Goal: Ask a question

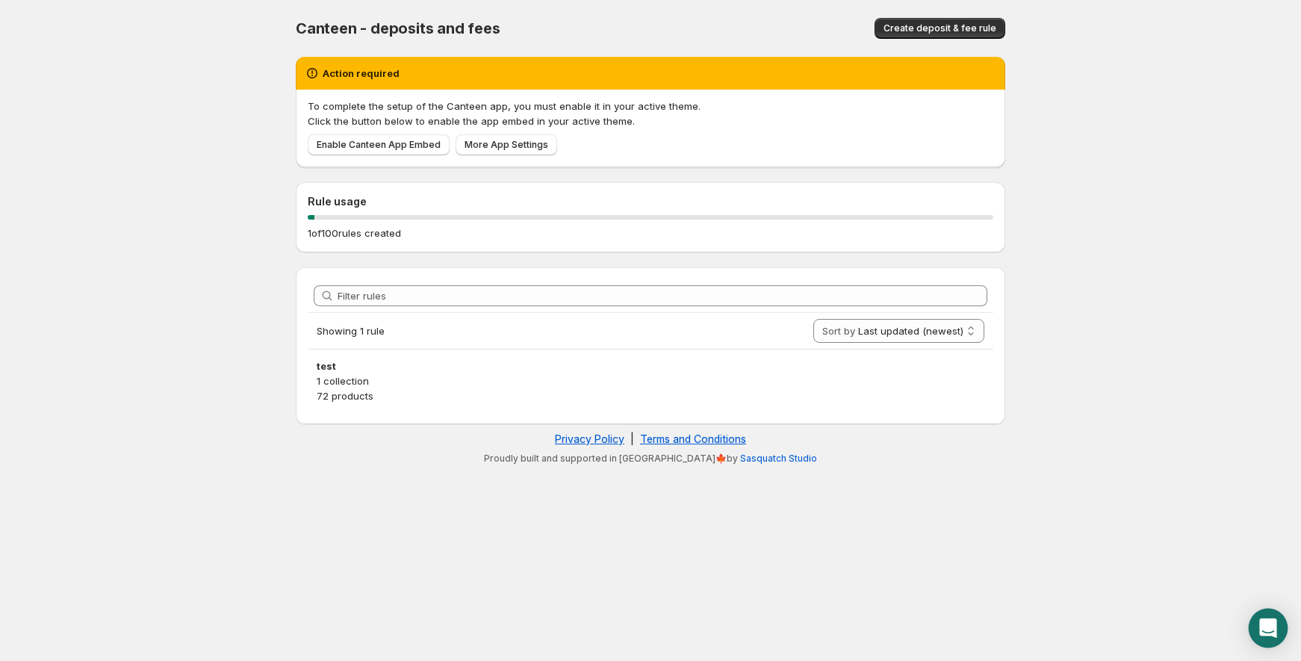
click at [1283, 622] on div "Open Intercom Messenger" at bounding box center [1269, 629] width 40 height 40
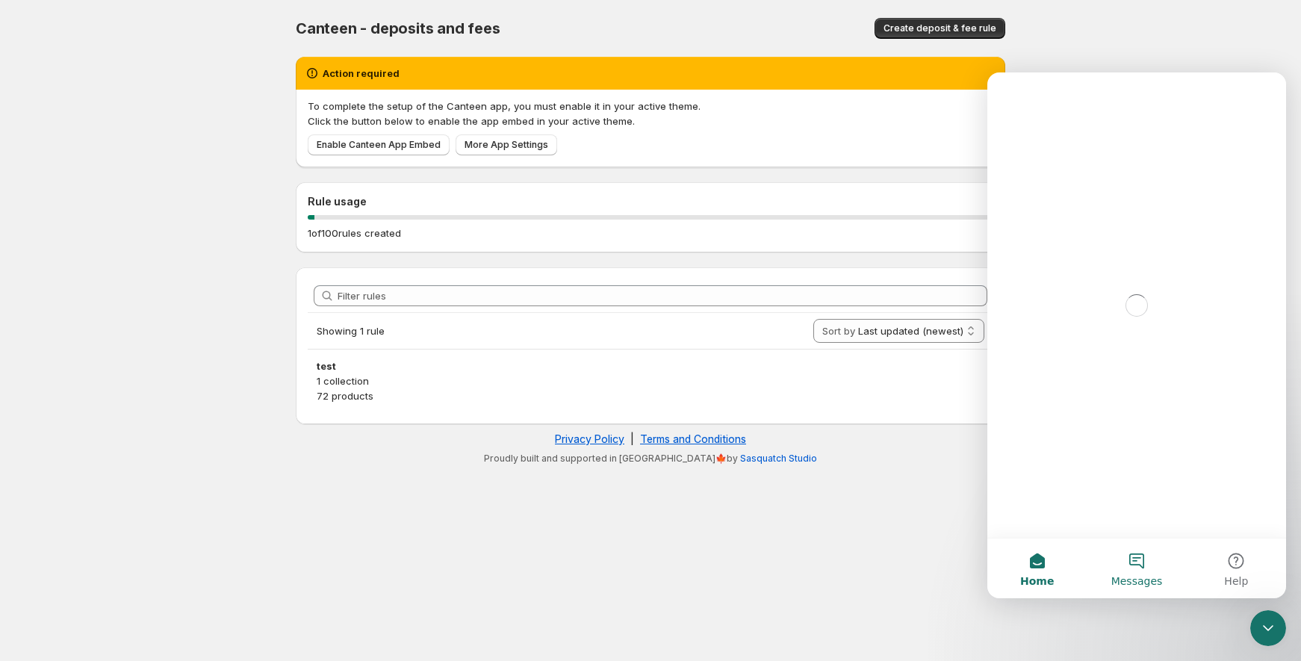
click at [1131, 571] on button "Messages" at bounding box center [1136, 568] width 99 height 60
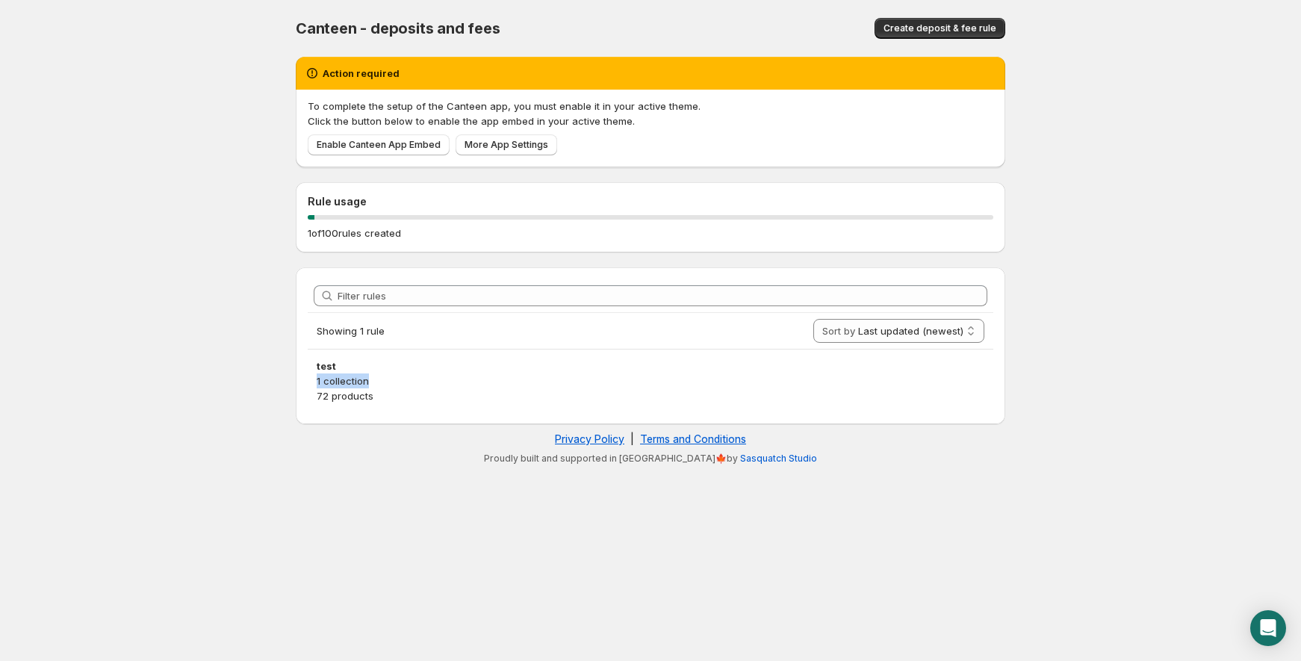
click at [1155, 367] on body "Home Help Canteen - deposits and fees. This page is ready Canteen - deposits an…" at bounding box center [650, 330] width 1301 height 661
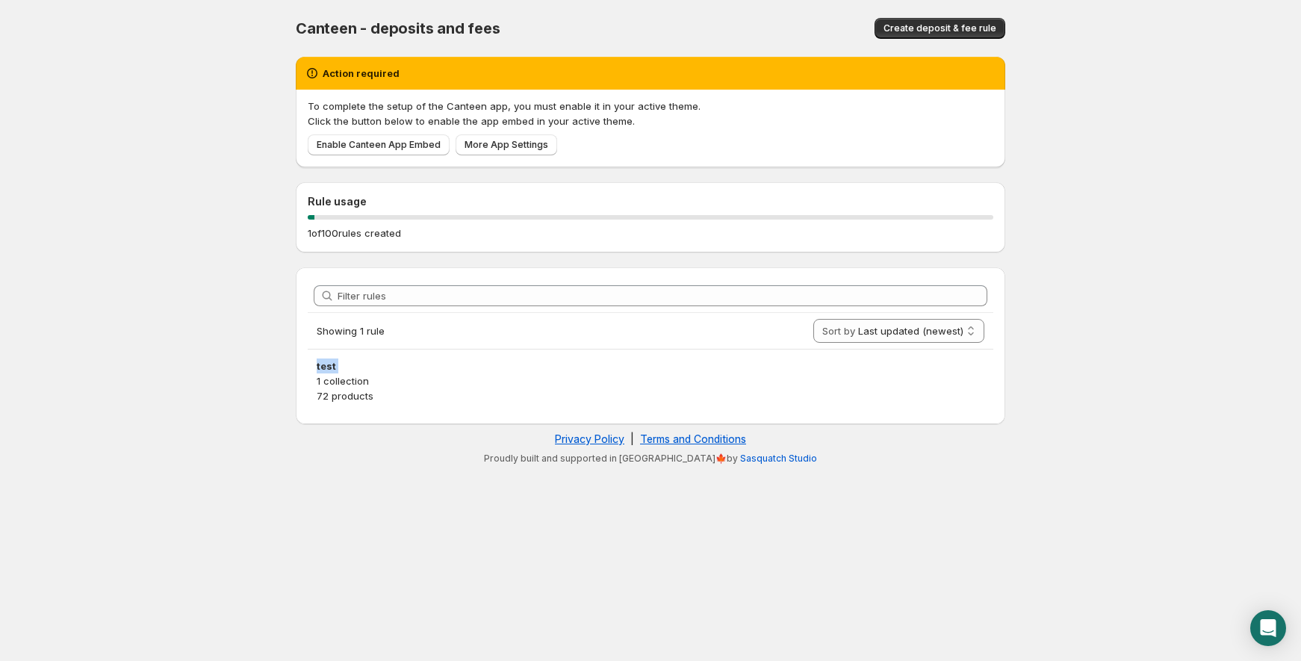
click at [1155, 367] on body "Home Help Canteen - deposits and fees. This page is ready Canteen - deposits an…" at bounding box center [650, 330] width 1301 height 661
click at [1123, 190] on body "Home Help Canteen - deposits and fees. This page is ready Canteen - deposits an…" at bounding box center [650, 330] width 1301 height 661
click at [1255, 621] on div "Open Intercom Messenger" at bounding box center [1269, 629] width 40 height 40
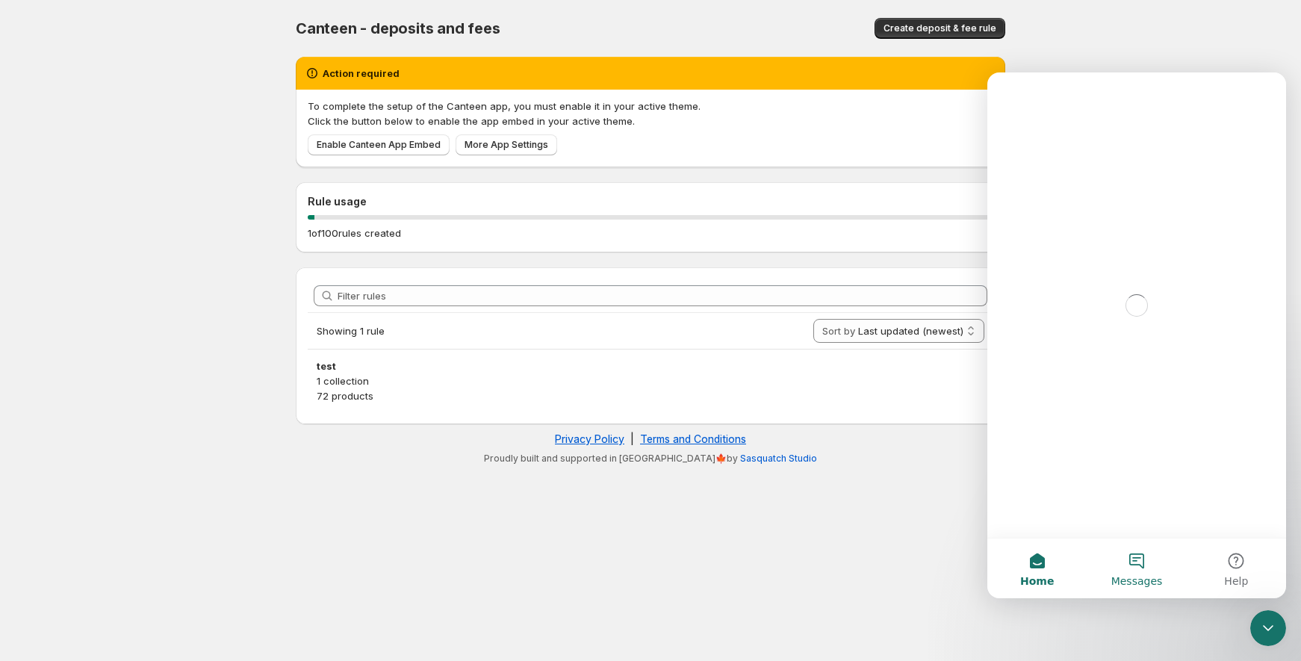
click at [1140, 577] on span "Messages" at bounding box center [1137, 581] width 52 height 10
click at [1052, 441] on div "Intercom messenger" at bounding box center [1136, 325] width 299 height 426
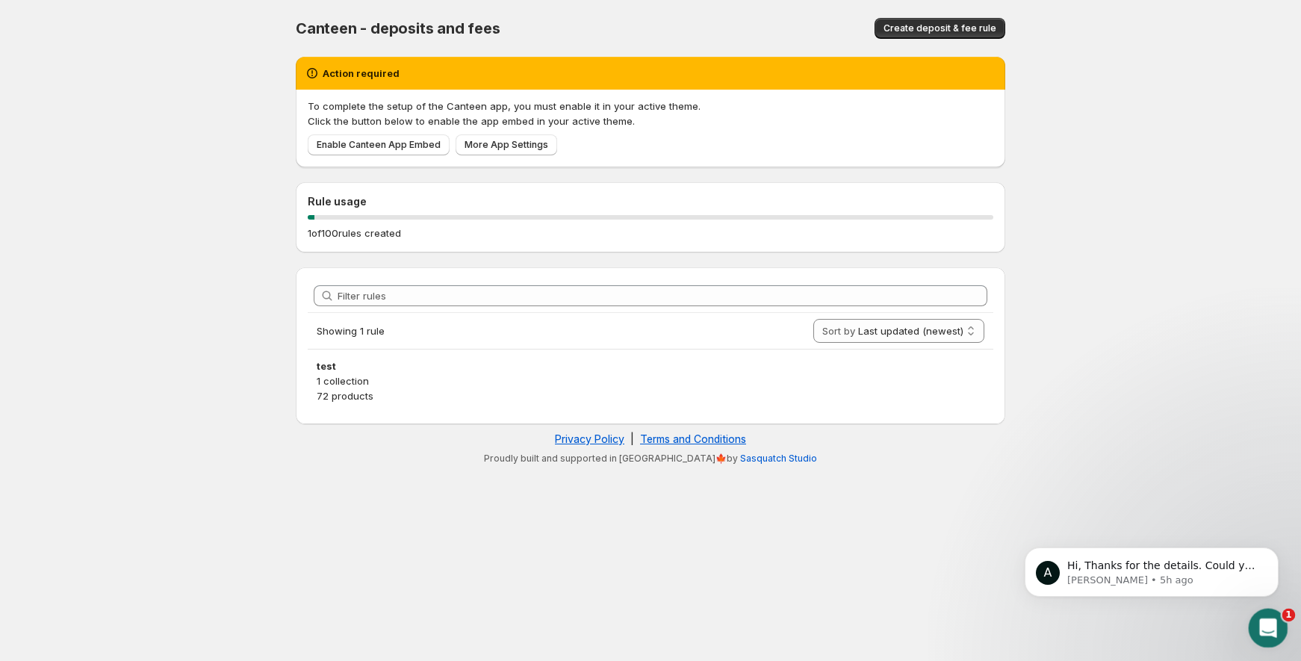
click at [1271, 635] on div "Open Intercom Messenger" at bounding box center [1265, 625] width 49 height 49
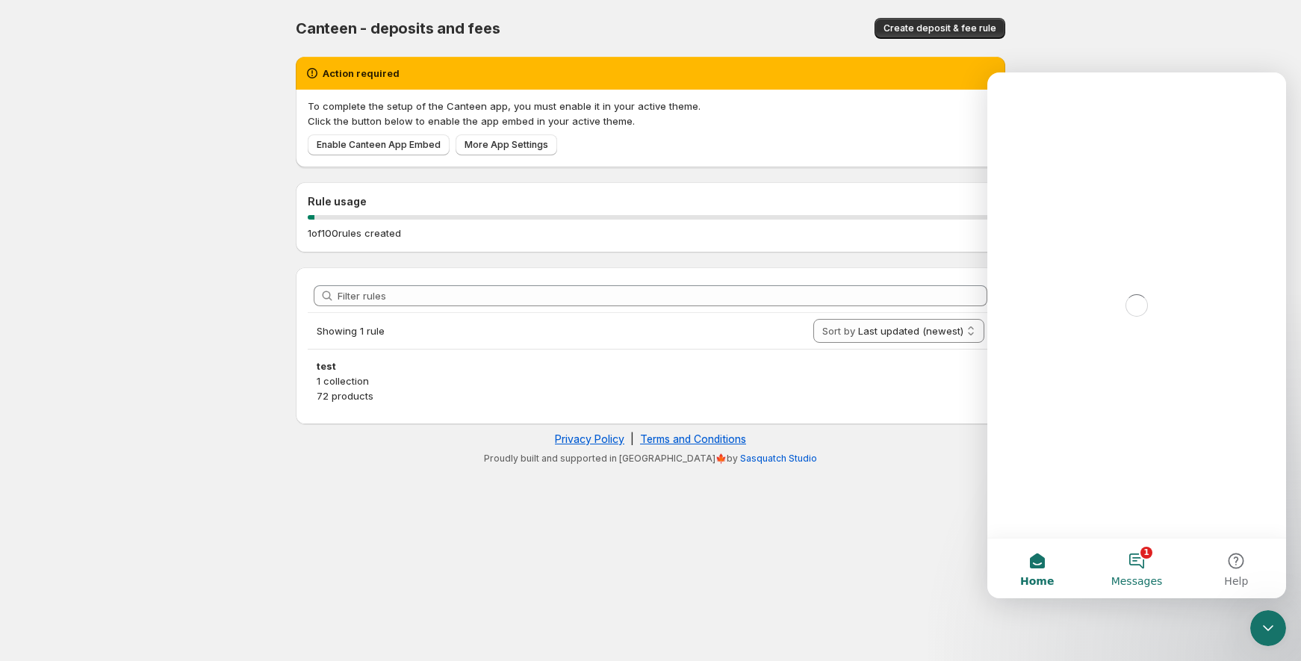
click at [1135, 568] on button "1 Messages" at bounding box center [1136, 568] width 99 height 60
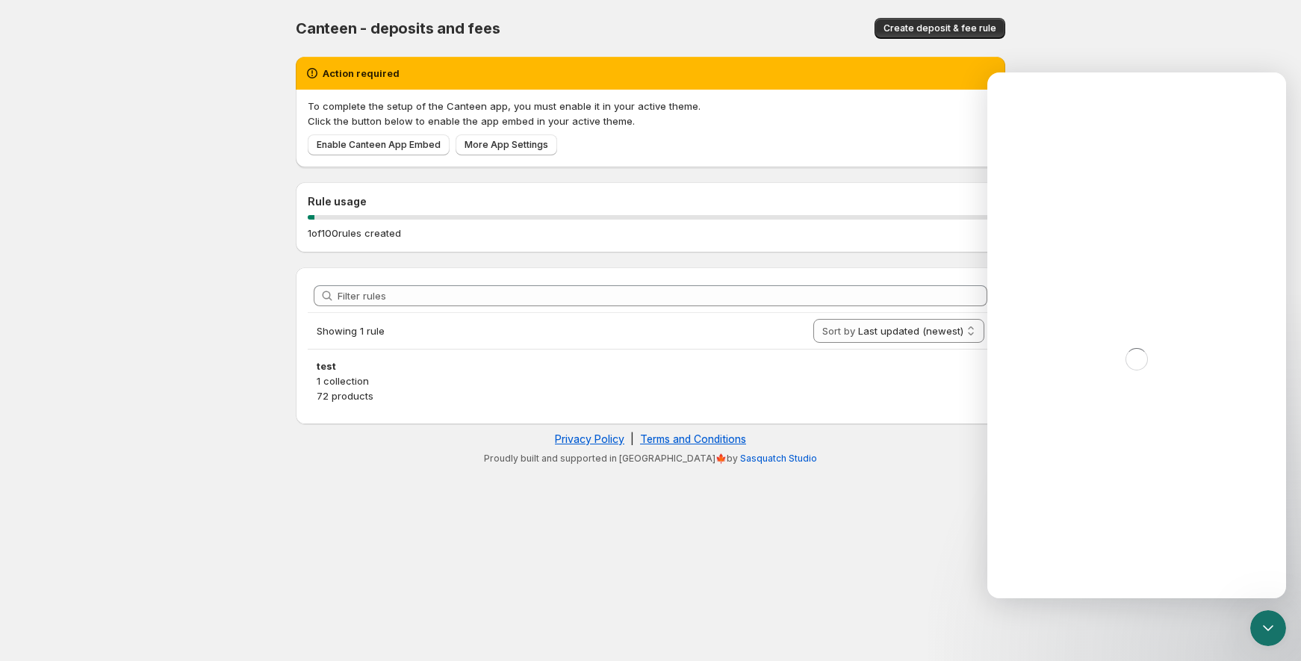
click at [879, 531] on body "Home Help Canteen - deposits and fees. This page is ready Canteen - deposits an…" at bounding box center [650, 330] width 1301 height 661
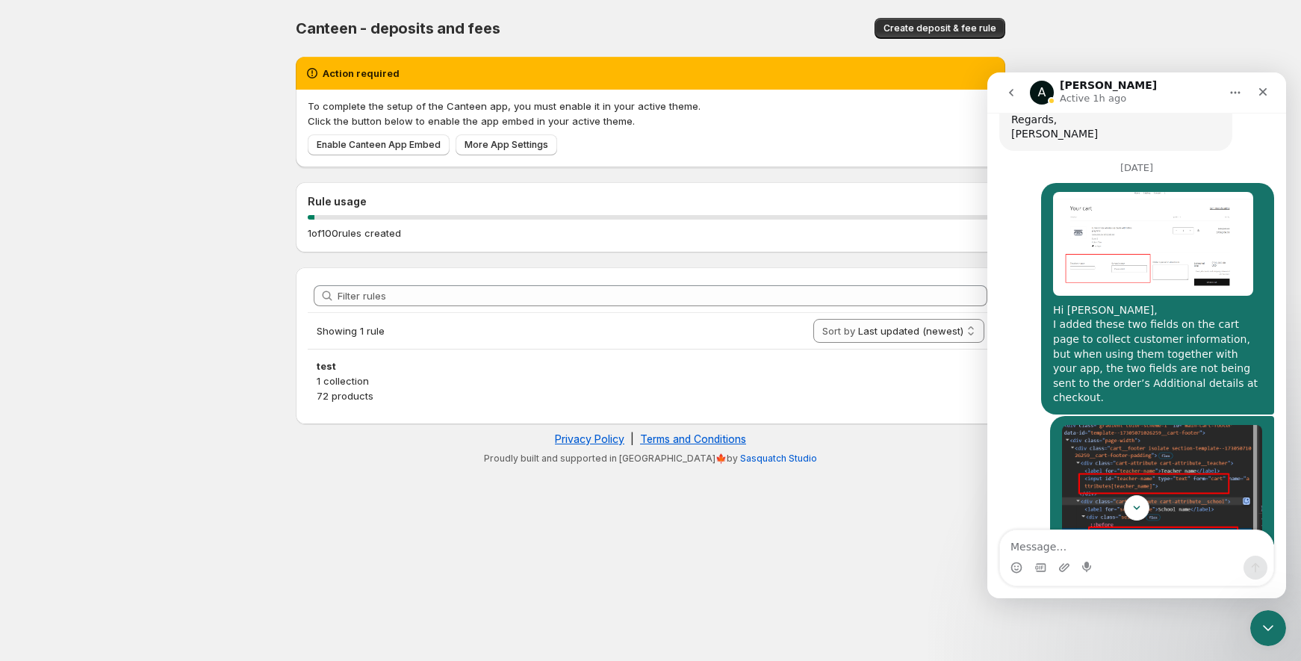
scroll to position [1008, 0]
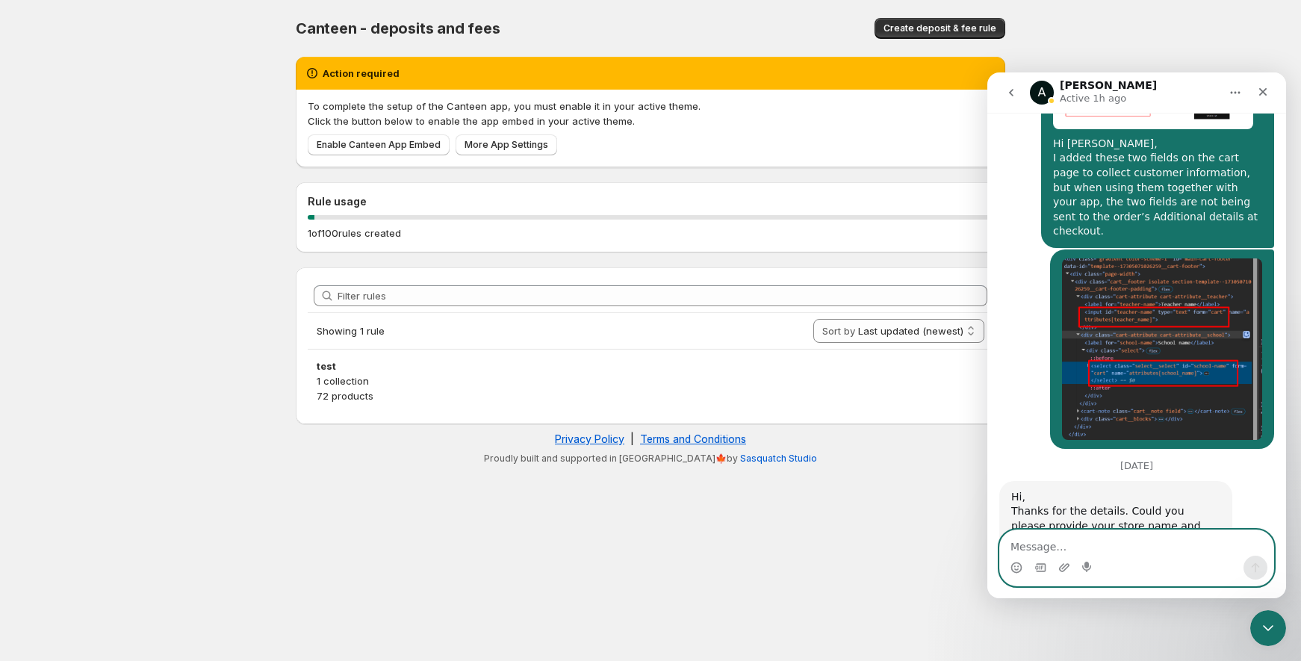
click at [1112, 549] on textarea "Message…" at bounding box center [1136, 542] width 273 height 25
paste textarea "store-testing-s1"
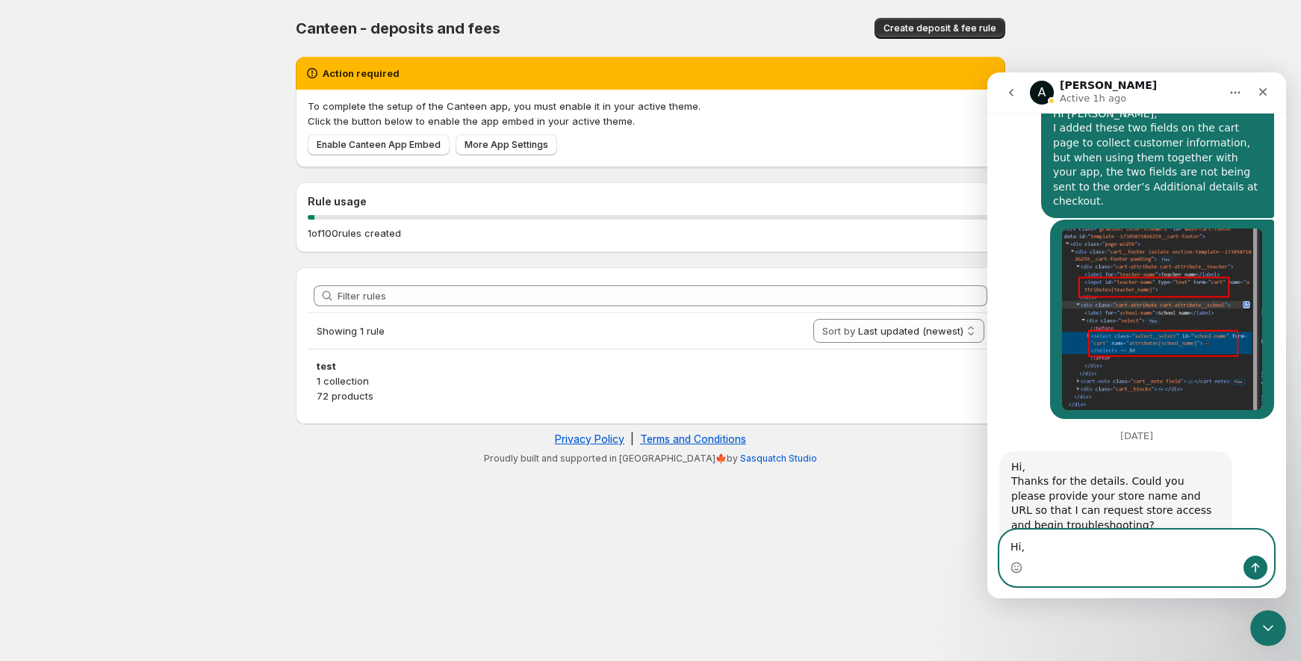
scroll to position [1023, 0]
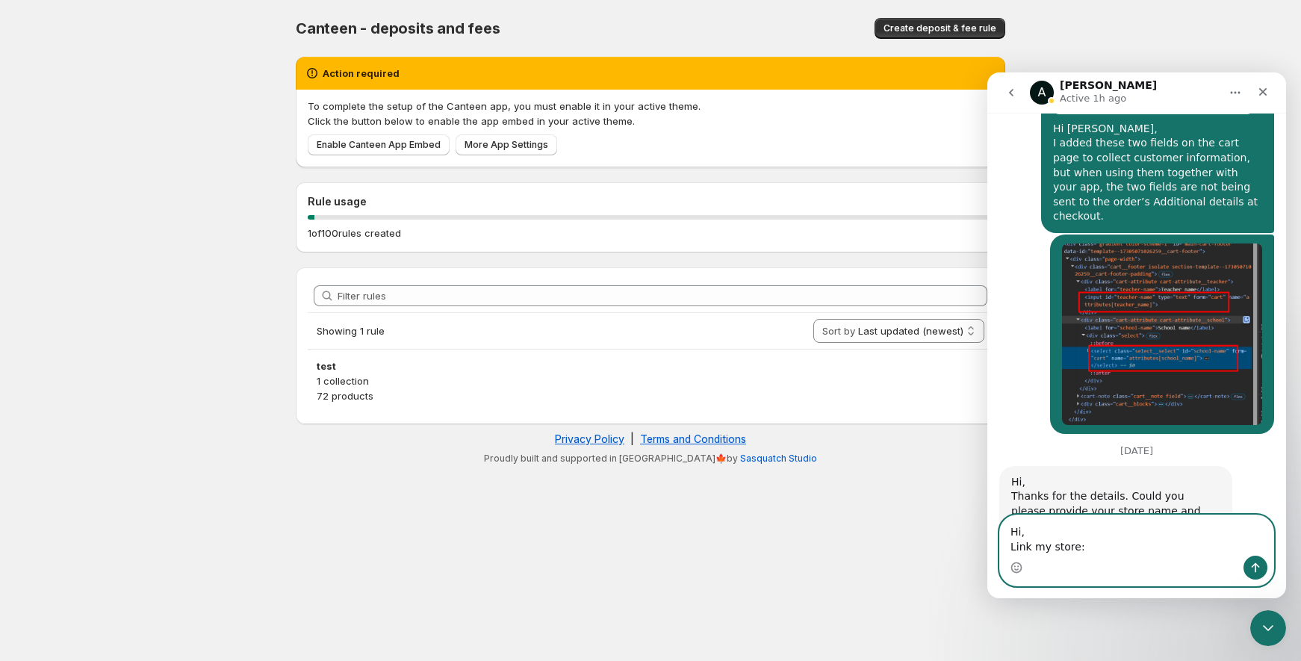
paste textarea "store-testing-s1.myshopify.com"
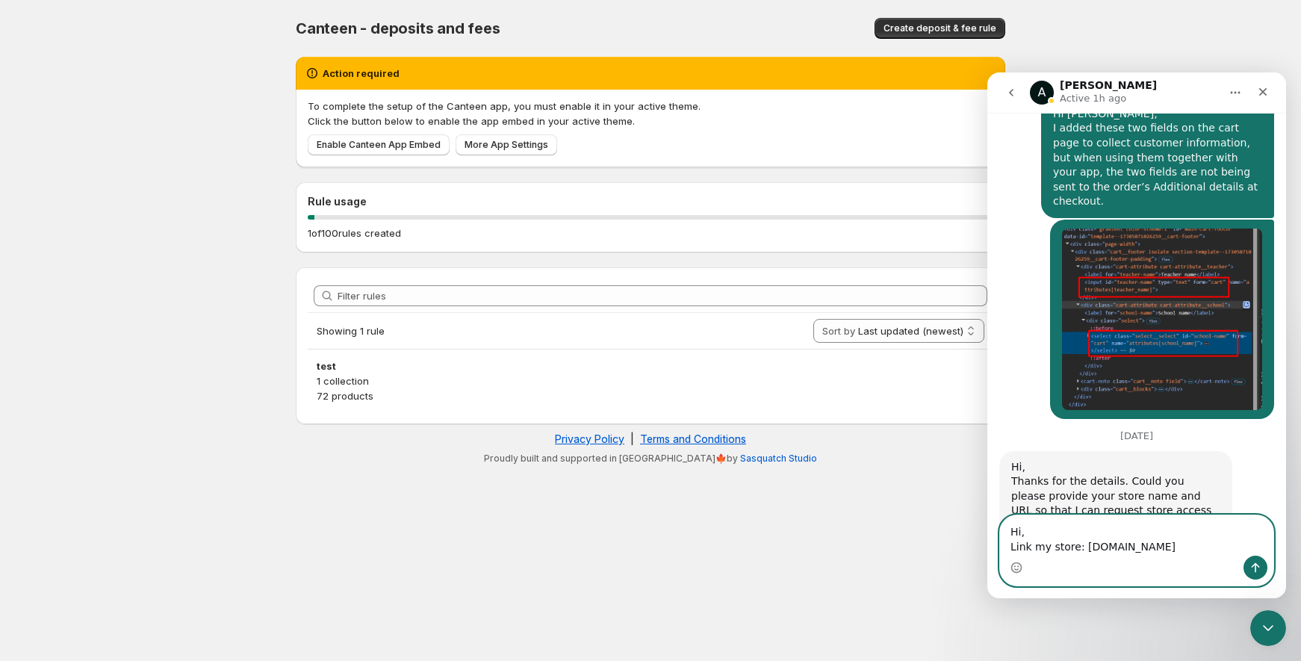
scroll to position [1053, 0]
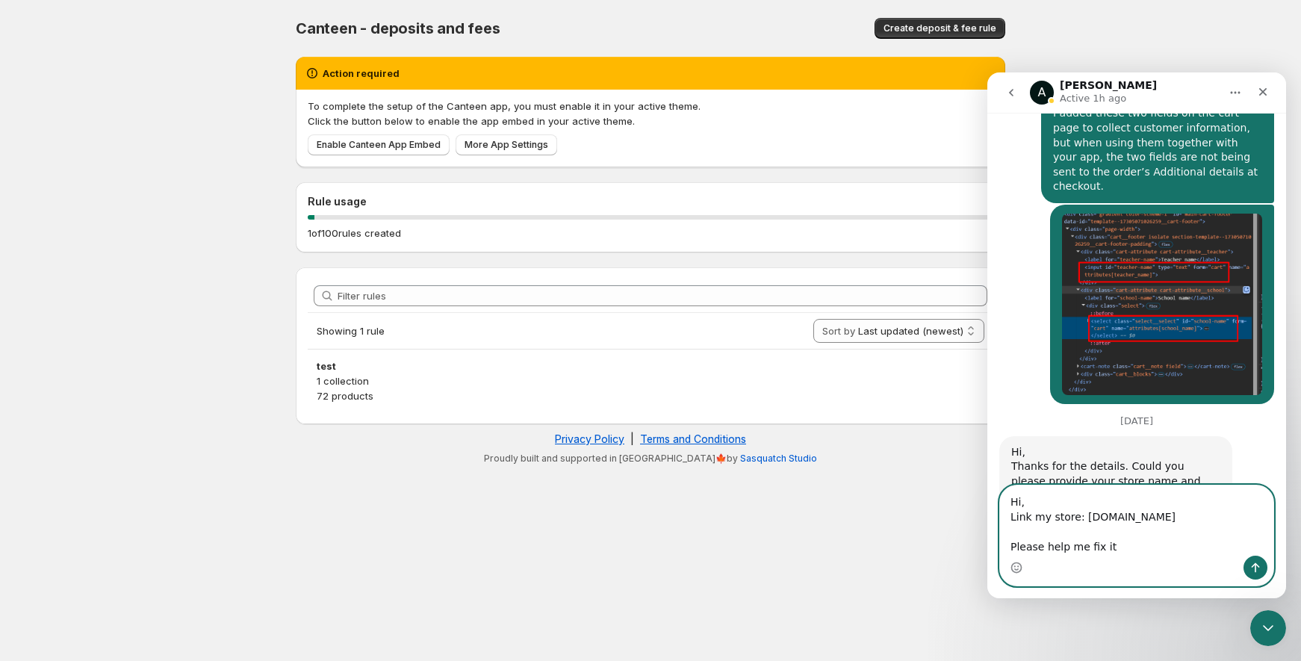
drag, startPoint x: 1007, startPoint y: 546, endPoint x: 1946, endPoint y: 596, distance: 940.0
click at [987, 547] on html "A Anupam Active 1h ago Ask us anything, or share your feedback. Welcome. We are…" at bounding box center [1136, 335] width 299 height 526
click at [1123, 542] on textarea "Hi, Link my store: store-testing-s1.myshopify.com Please help me fix it" at bounding box center [1136, 520] width 273 height 70
drag, startPoint x: 1127, startPoint y: 543, endPoint x: 996, endPoint y: 546, distance: 130.7
click at [996, 546] on div "Hi, Link my store: store-testing-s1.myshopify.com Please help me fix it Hi, Lin…" at bounding box center [1136, 536] width 299 height 102
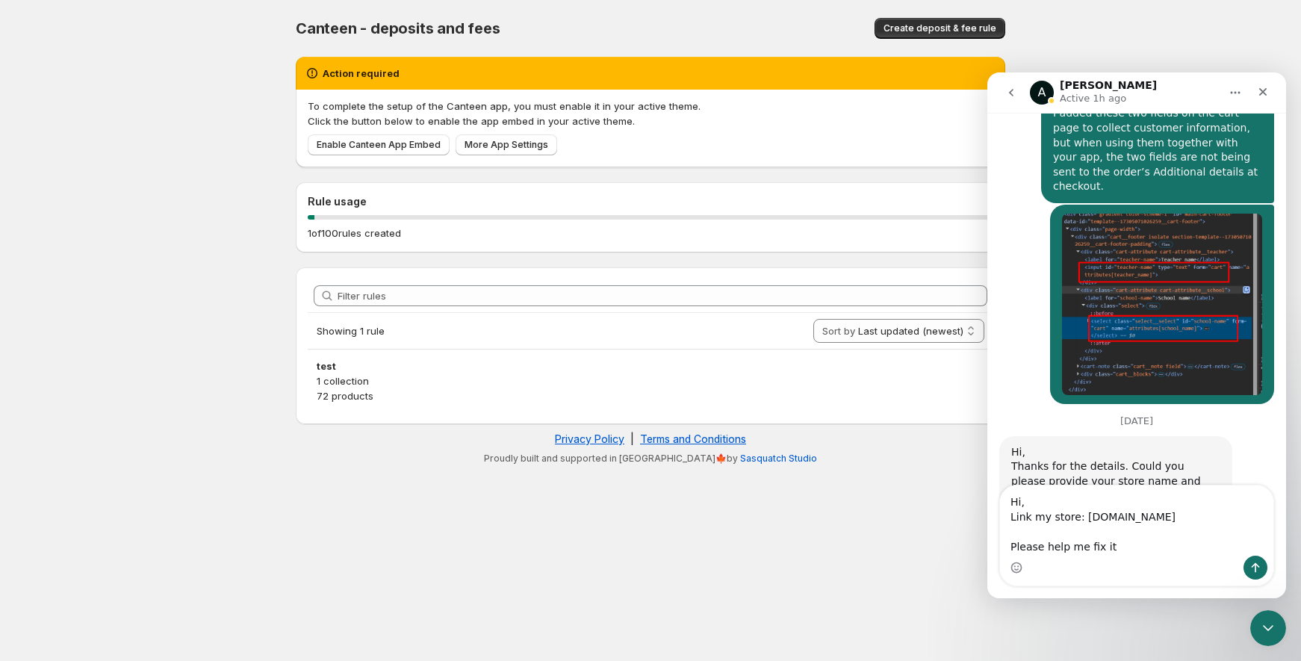
click at [1134, 556] on div "Intercom messenger" at bounding box center [1136, 568] width 273 height 24
click at [1130, 551] on textarea "Hi, Link my store: store-testing-s1.myshopify.com Please help me fix it" at bounding box center [1136, 520] width 273 height 70
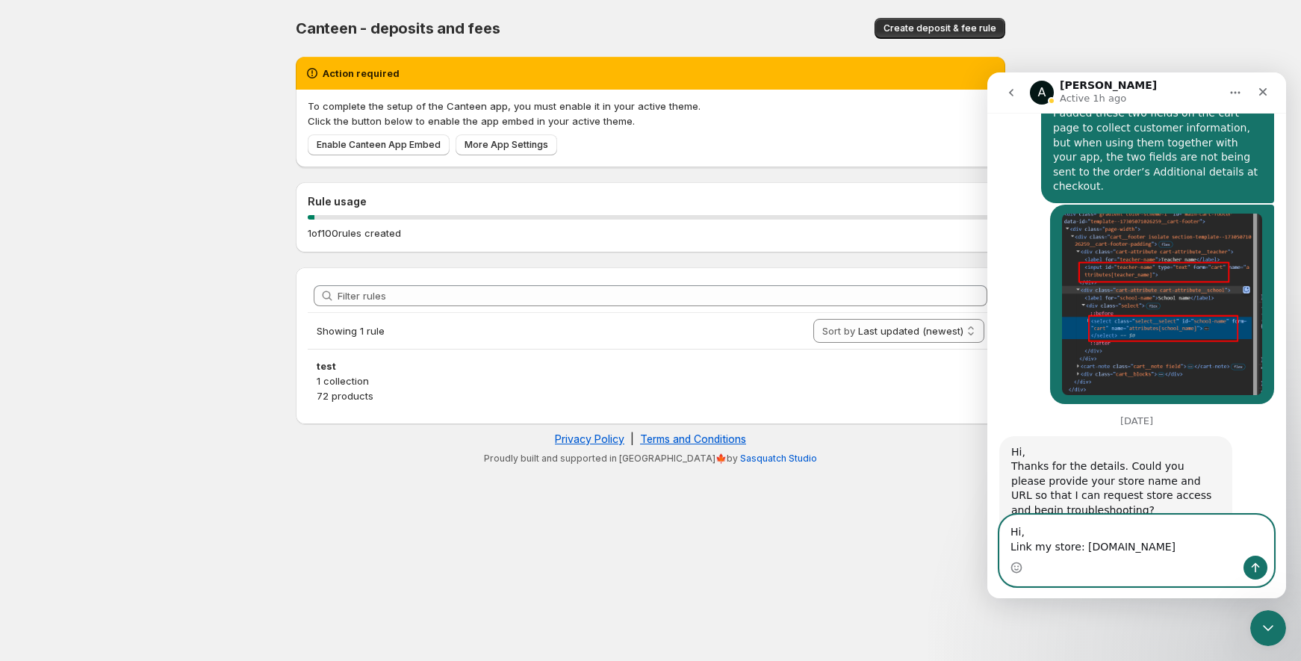
paste textarea "Please help me fix this and let me know where the issue comes from and how to r…"
type textarea "Hi, Link my store: store-testing-s1.myshopify.com Please help me fix this and l…"
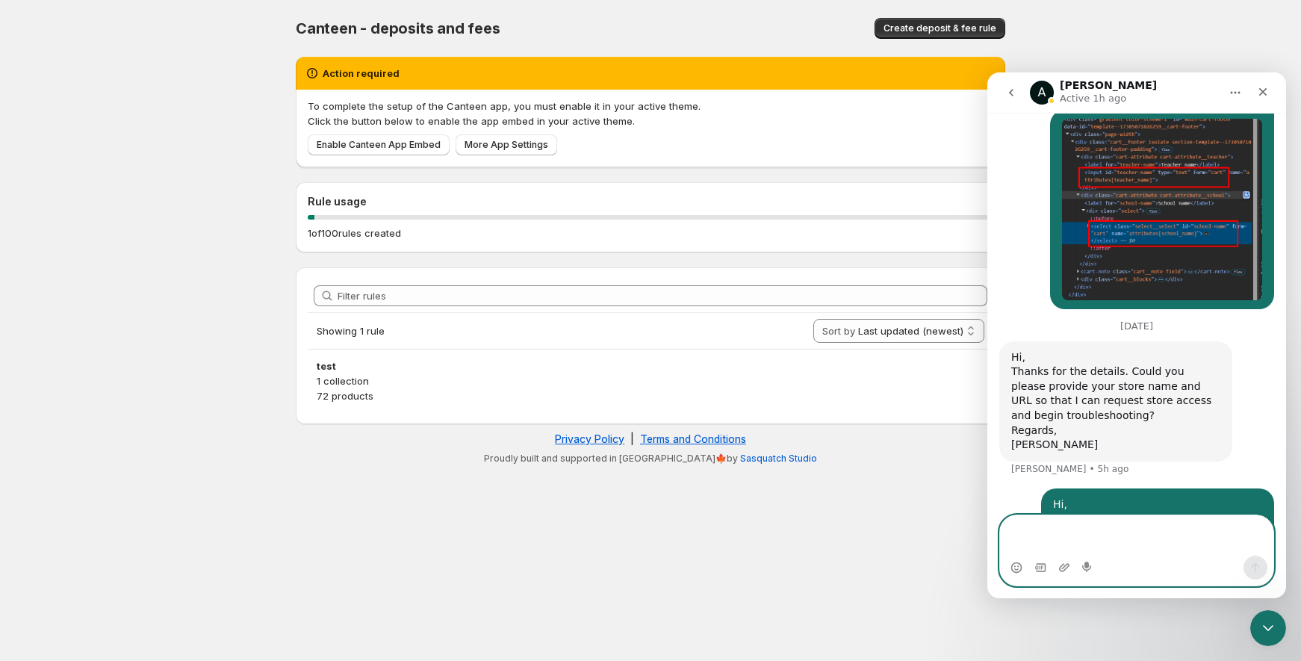
scroll to position [1147, 0]
click at [1222, 93] on button "Home" at bounding box center [1235, 92] width 28 height 28
